Goal: Information Seeking & Learning: Learn about a topic

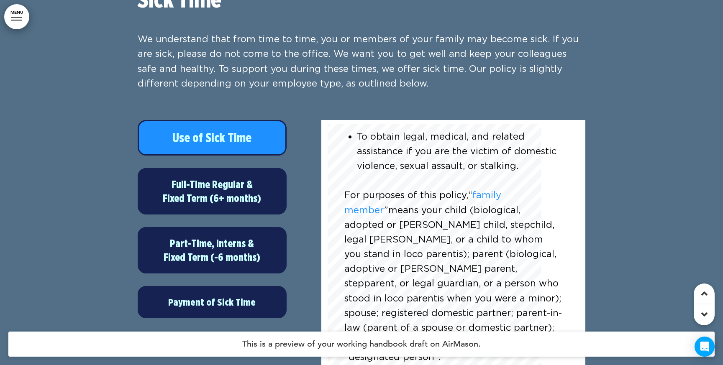
scroll to position [92, 0]
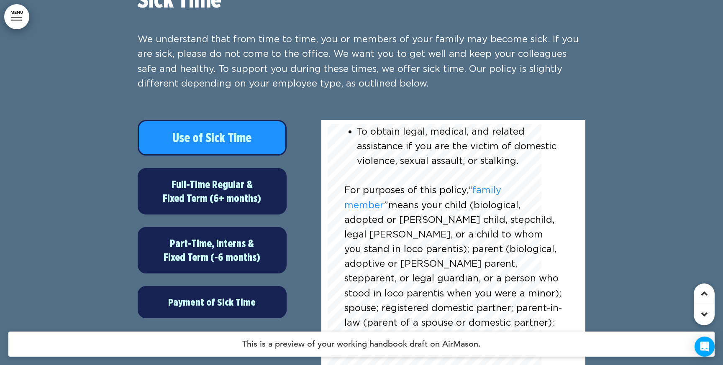
click at [216, 192] on span "Fixed Term (6+ months)" at bounding box center [212, 198] width 98 height 13
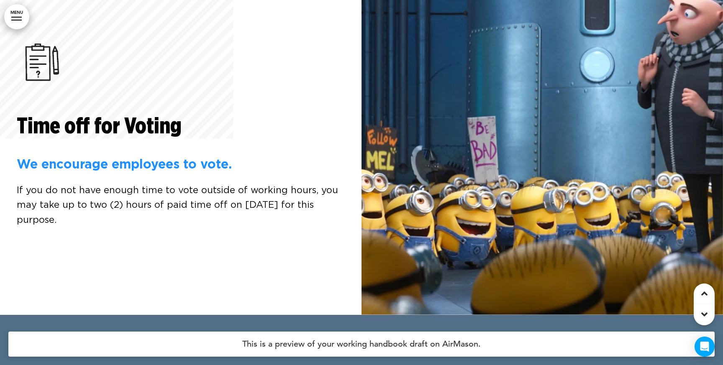
scroll to position [27301, 0]
